Goal: Transaction & Acquisition: Book appointment/travel/reservation

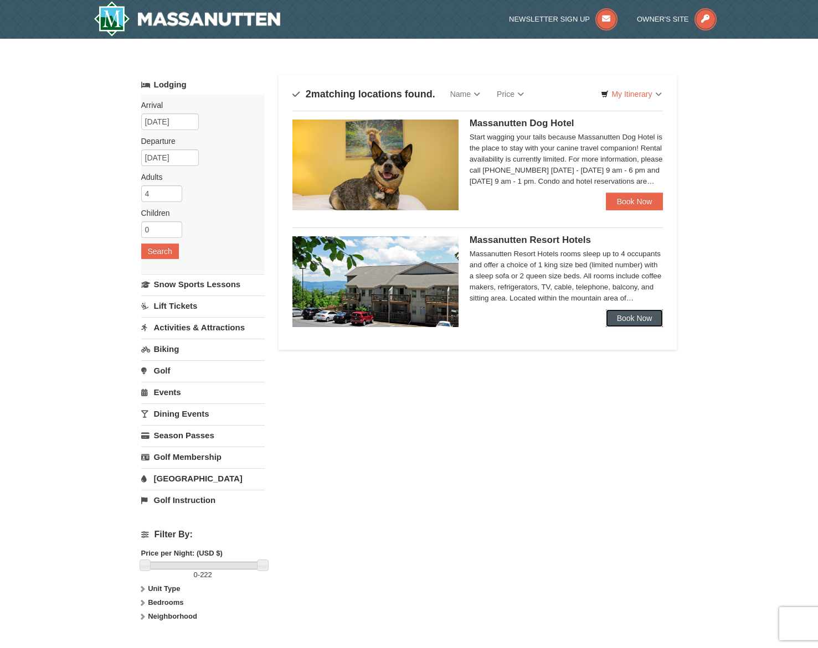
click at [631, 319] on link "Book Now" at bounding box center [635, 318] width 58 height 18
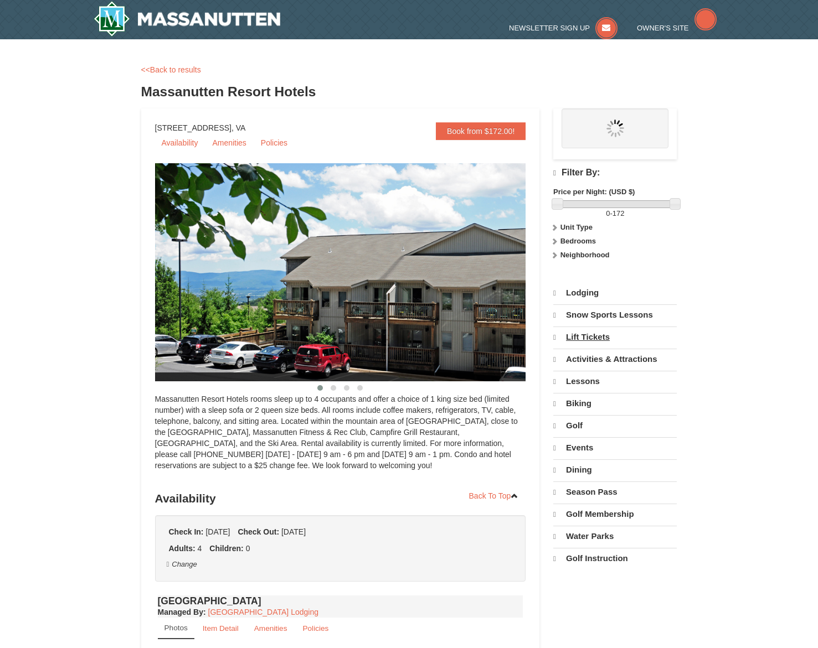
select select "10"
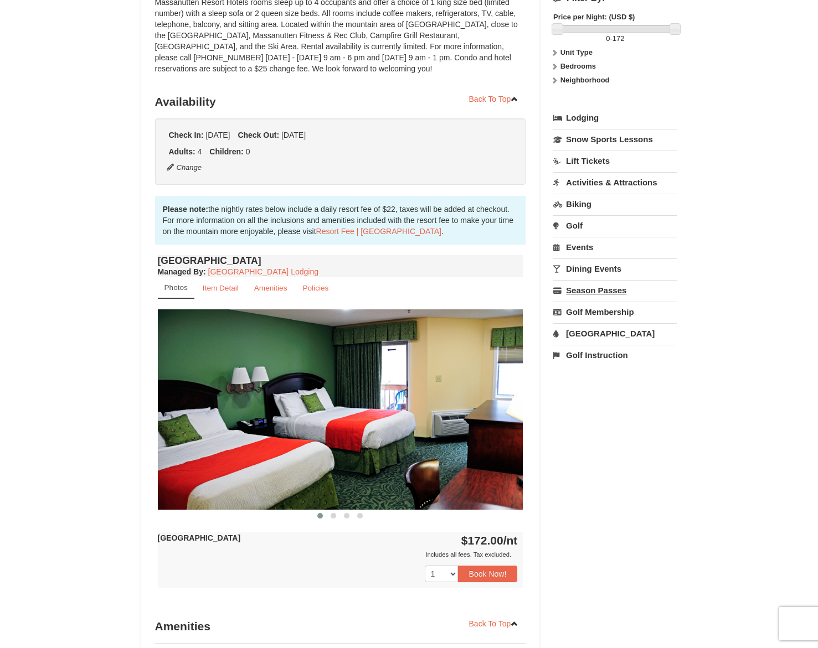
scroll to position [111, 0]
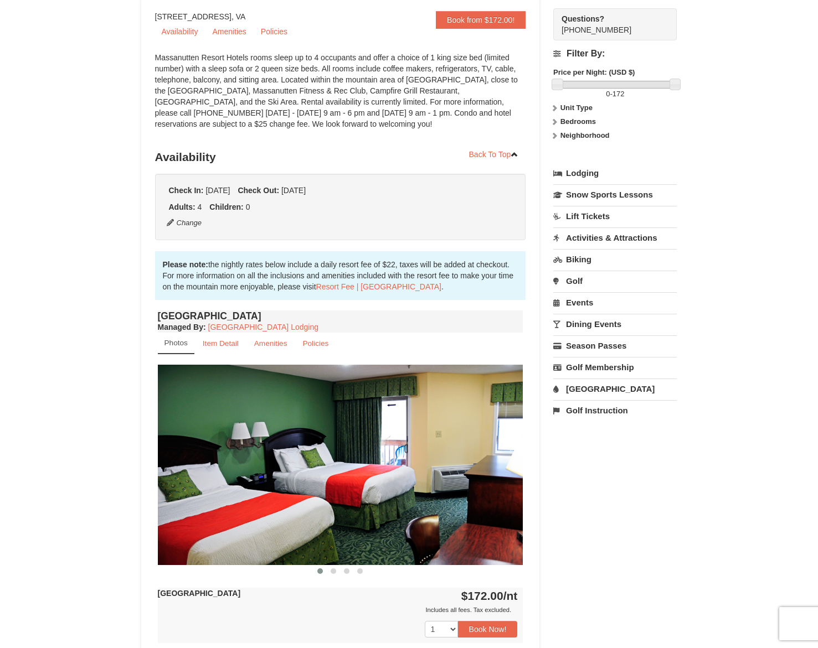
click at [552, 110] on icon at bounding box center [554, 108] width 8 height 8
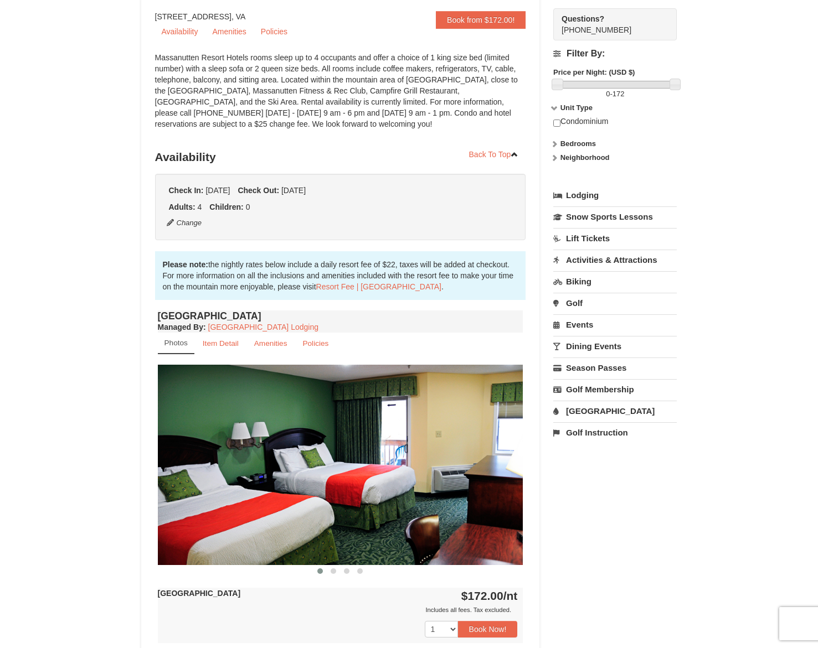
click at [552, 110] on icon at bounding box center [554, 108] width 8 height 8
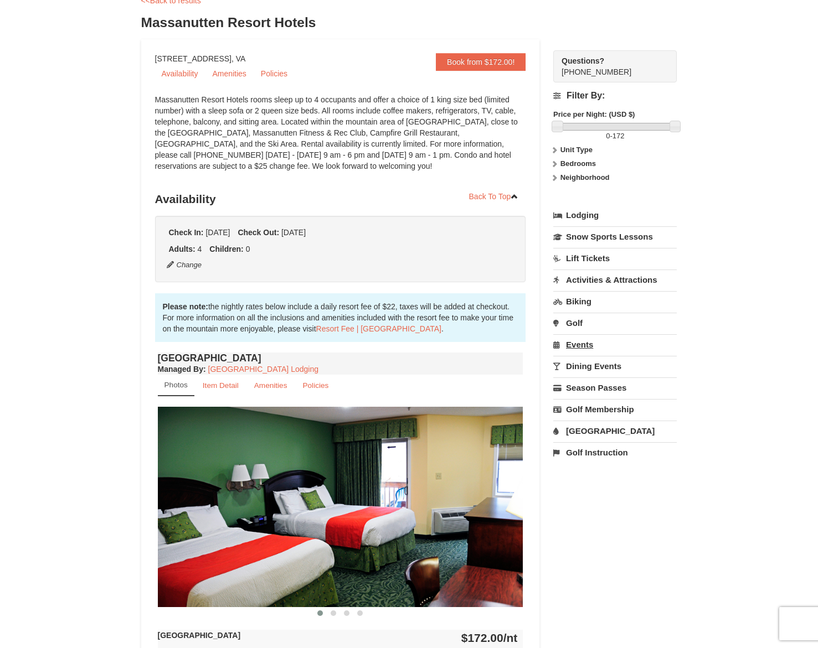
scroll to position [0, 0]
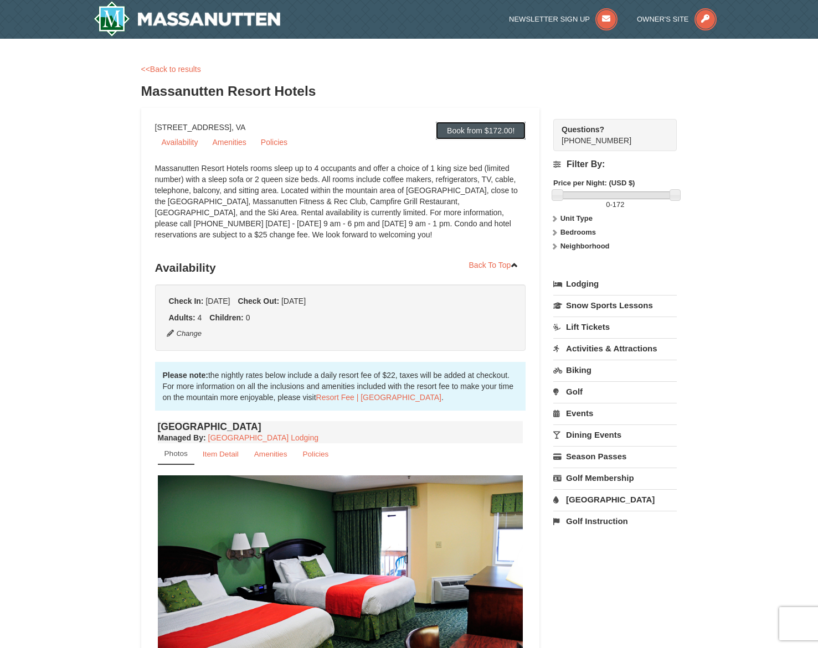
click at [498, 136] on link "Book from $172.00!" at bounding box center [481, 131] width 90 height 18
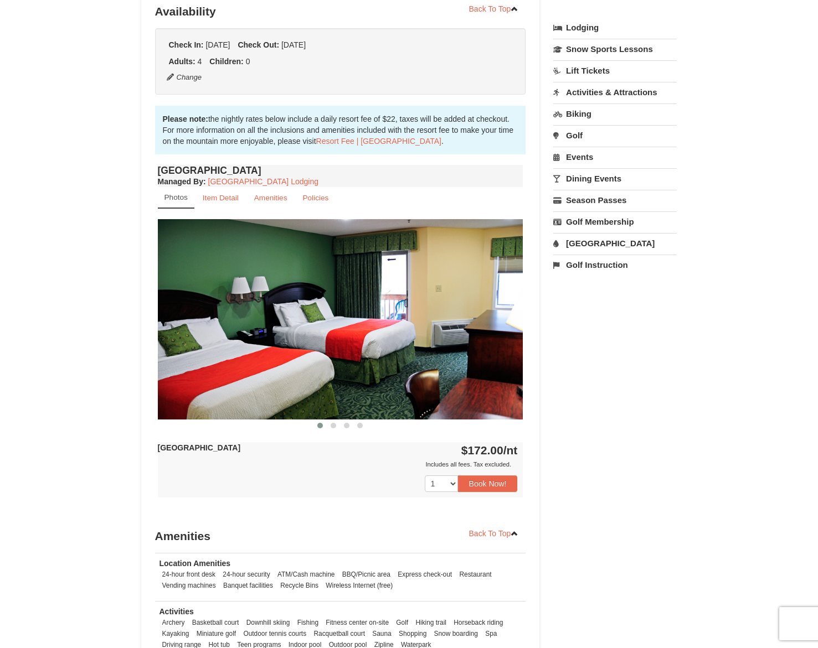
scroll to position [257, 0]
click at [461, 487] on button "Book Now!" at bounding box center [488, 483] width 60 height 17
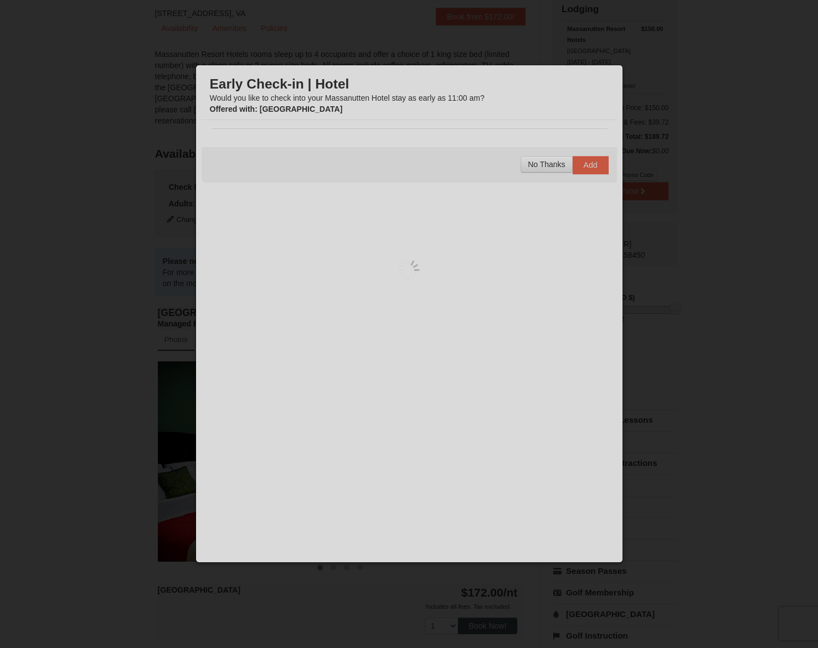
scroll to position [108, 0]
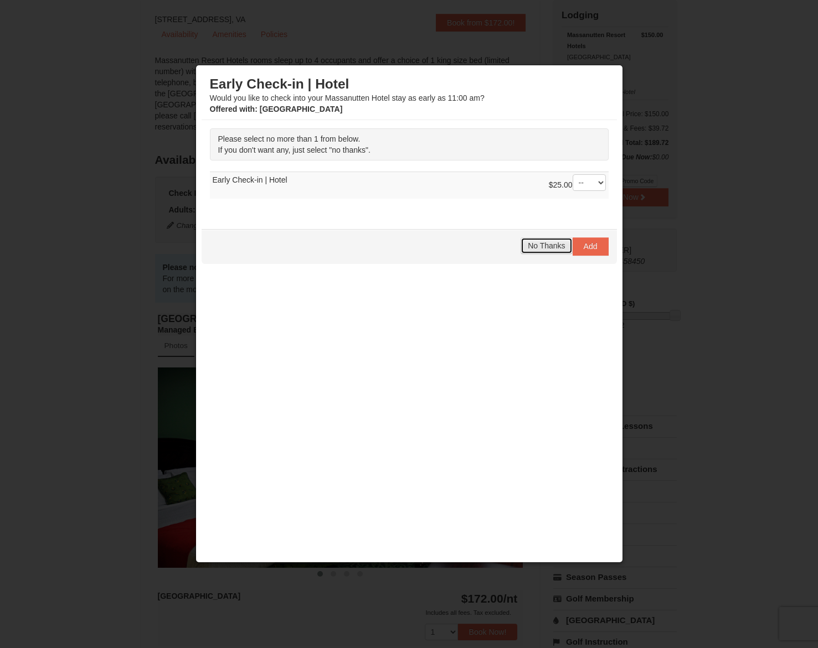
click at [551, 244] on span "No Thanks" at bounding box center [546, 245] width 37 height 9
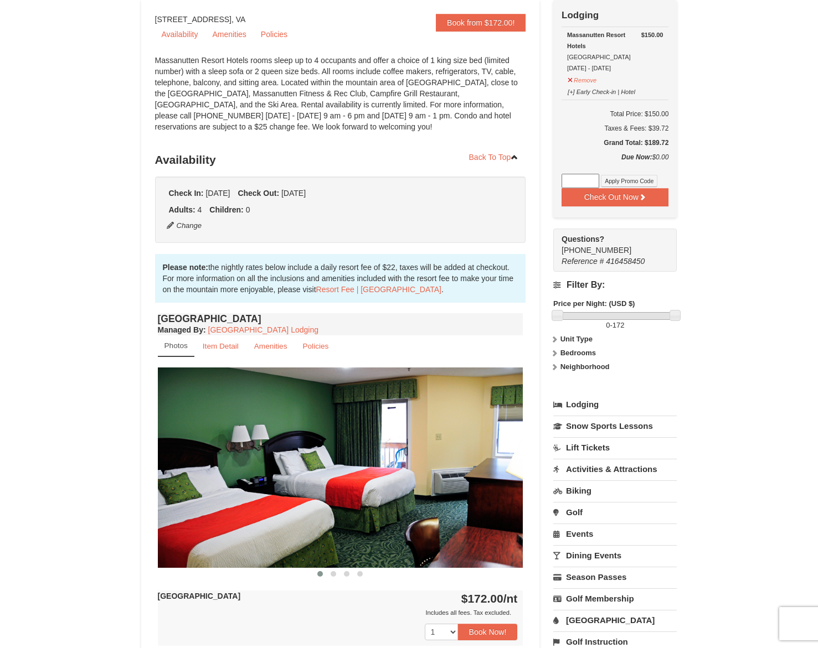
scroll to position [0, 0]
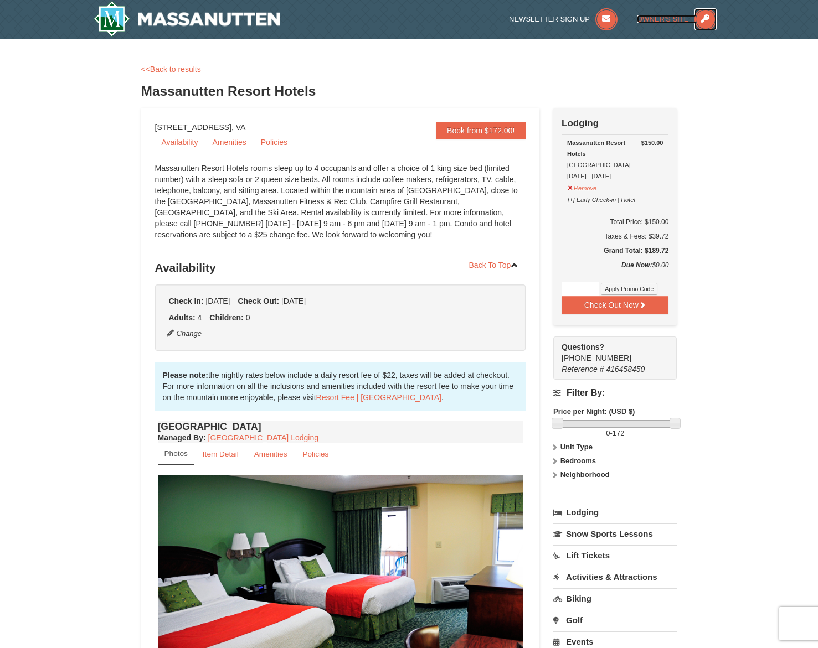
click at [660, 15] on span "Owner's Site" at bounding box center [663, 19] width 52 height 8
